Goal: Complete application form

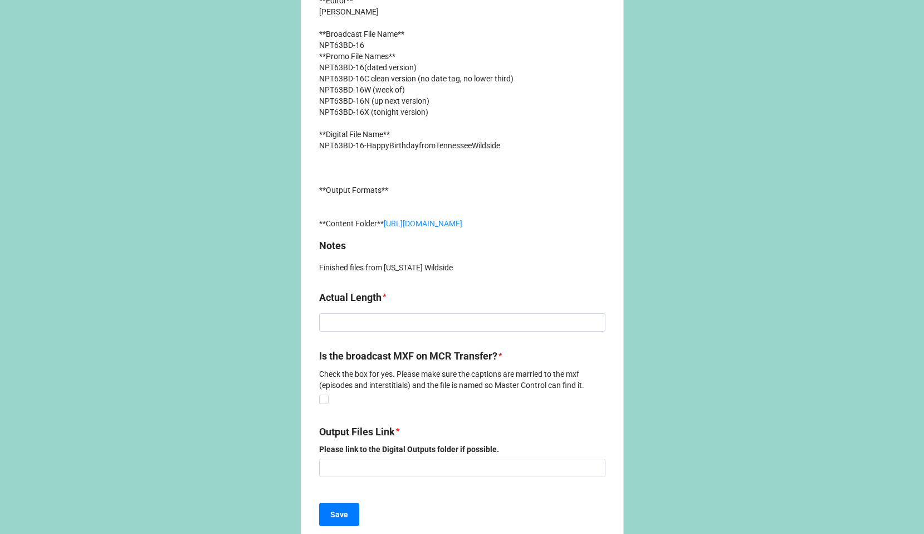
scroll to position [399, 0]
click at [391, 333] on input at bounding box center [462, 323] width 286 height 19
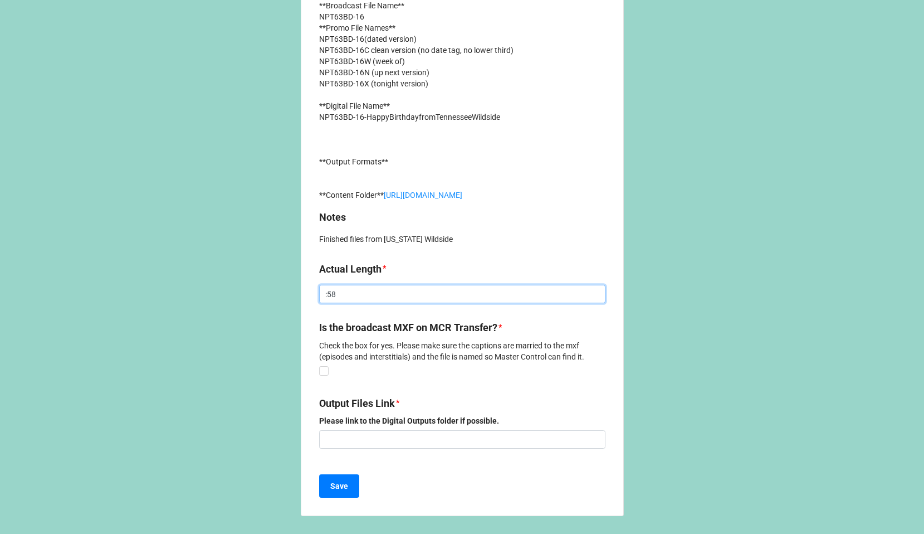
scroll to position [447, 0]
type input ":58"
click at [475, 330] on label "Is the broadcast MXF on MCR Transfer?" at bounding box center [408, 328] width 178 height 16
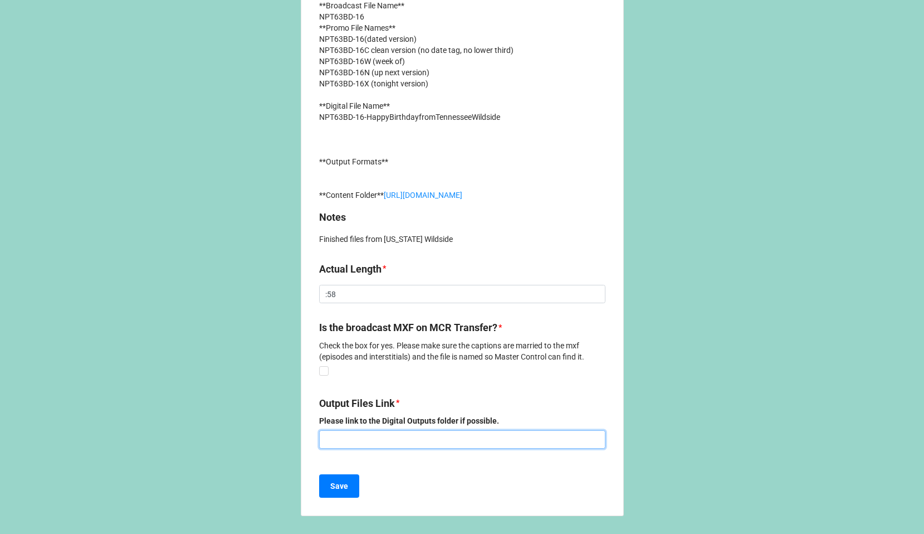
click at [355, 443] on input at bounding box center [462, 439] width 286 height 19
paste input "[URL][DOMAIN_NAME]"
type input "[URL][DOMAIN_NAME]"
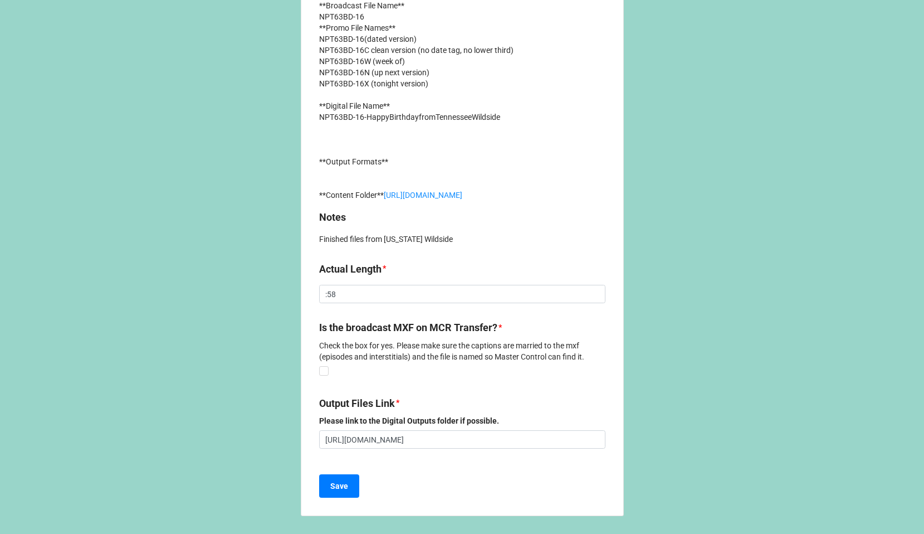
click at [478, 472] on div "Got some files ready for us? Please enter your piece of this NPT content entry …" at bounding box center [462, 48] width 323 height 935
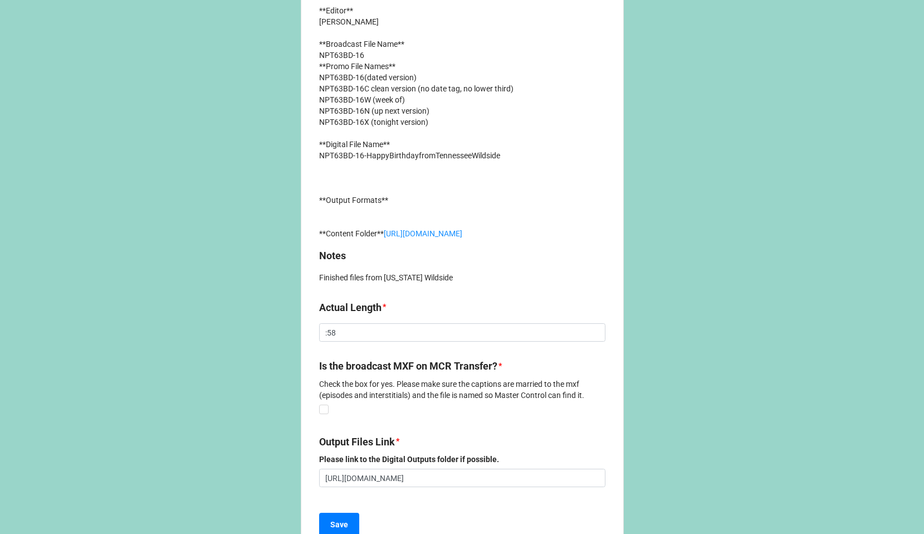
scroll to position [450, 0]
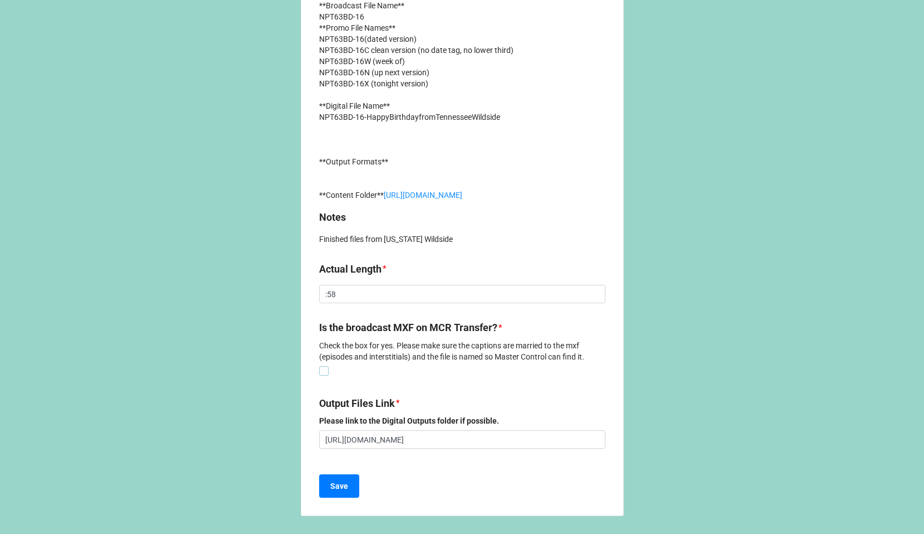
click at [320, 366] on label at bounding box center [323, 366] width 9 height 0
checkbox input "true"
click at [343, 488] on b "Save" at bounding box center [339, 486] width 18 height 12
